Goal: Information Seeking & Learning: Learn about a topic

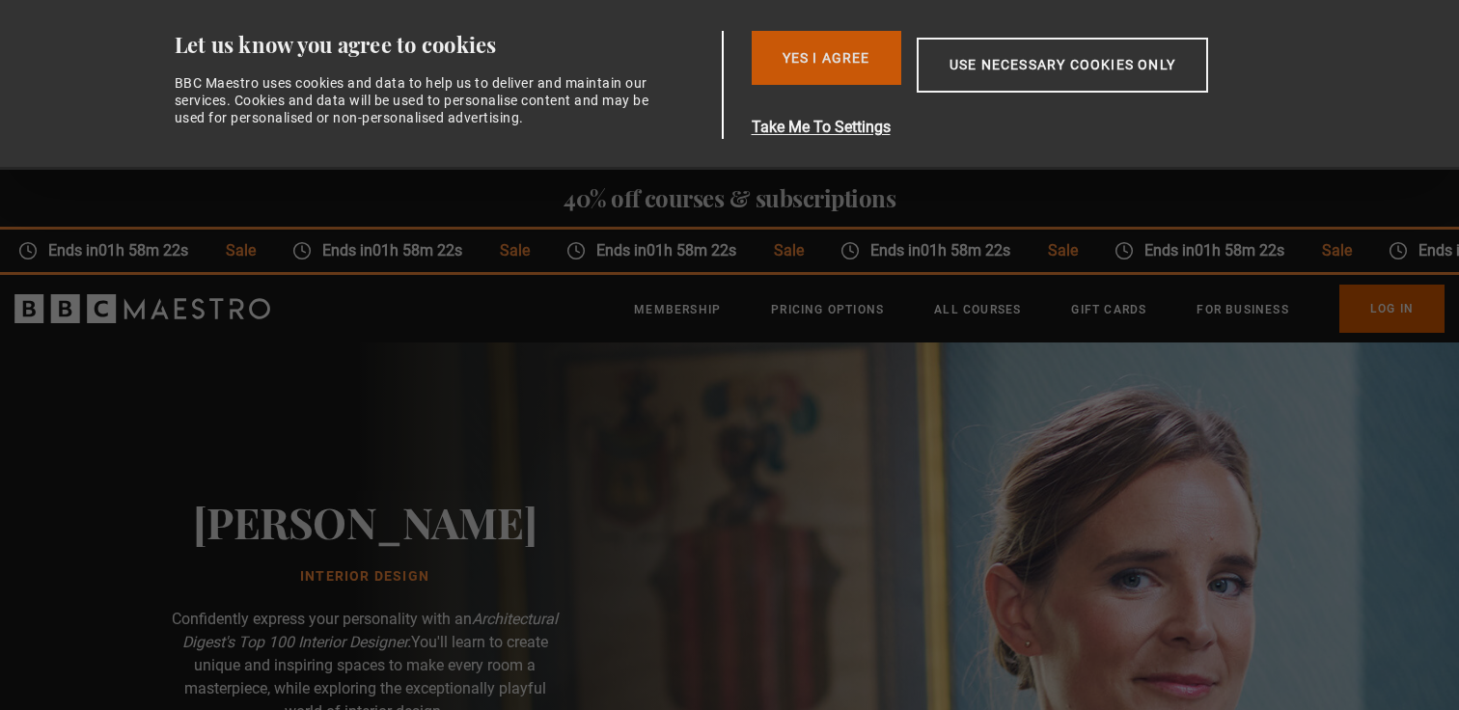
click at [837, 65] on button "Yes I Agree" at bounding box center [827, 58] width 150 height 54
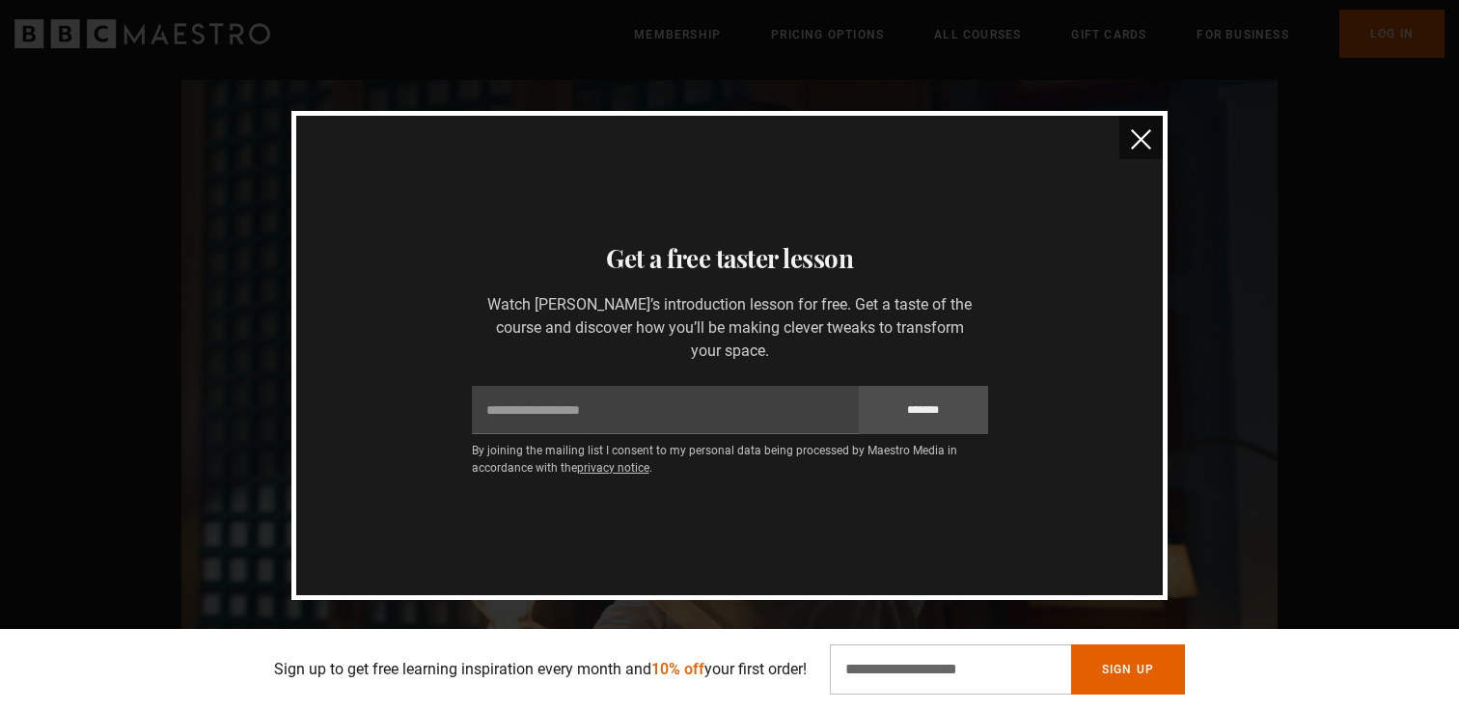
scroll to position [0, 253]
click at [1129, 159] on button "close" at bounding box center [1141, 137] width 43 height 43
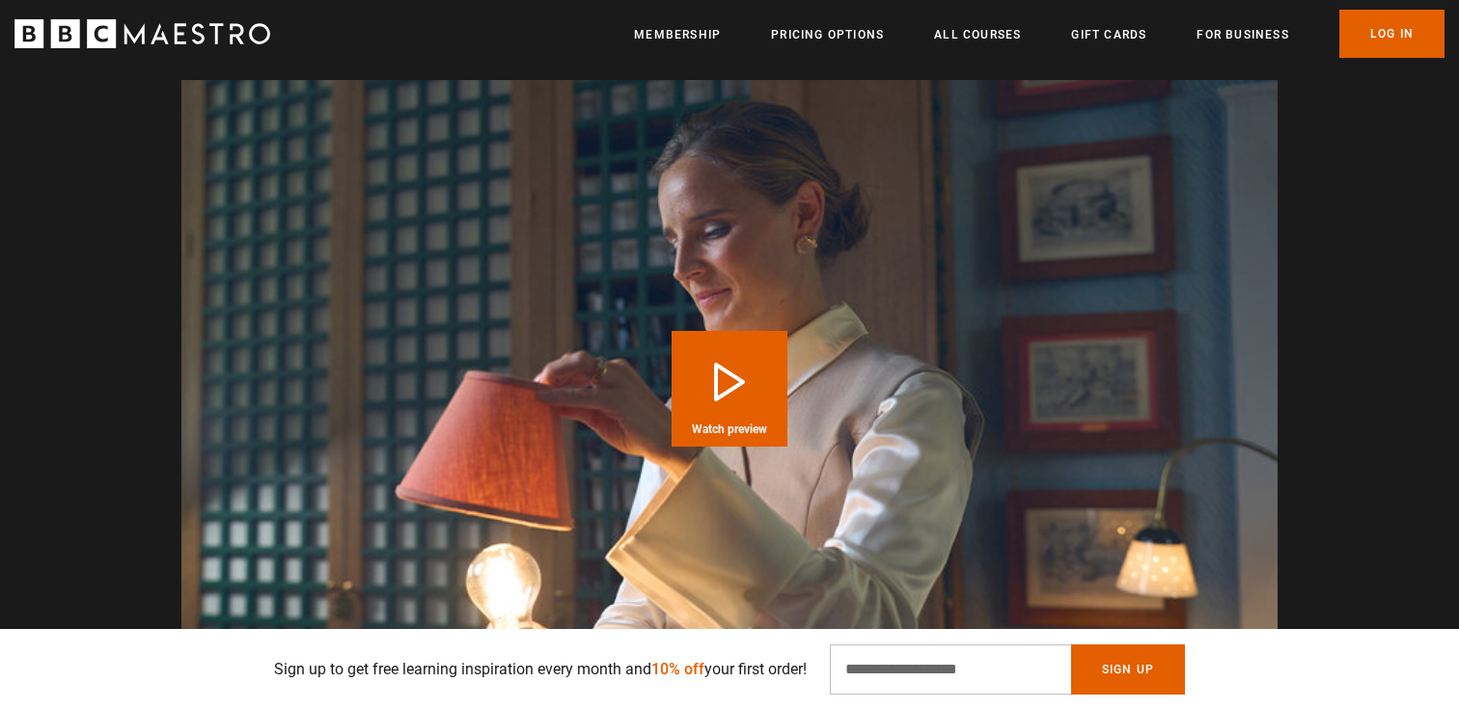
scroll to position [0, 506]
